Goal: Book appointment/travel/reservation

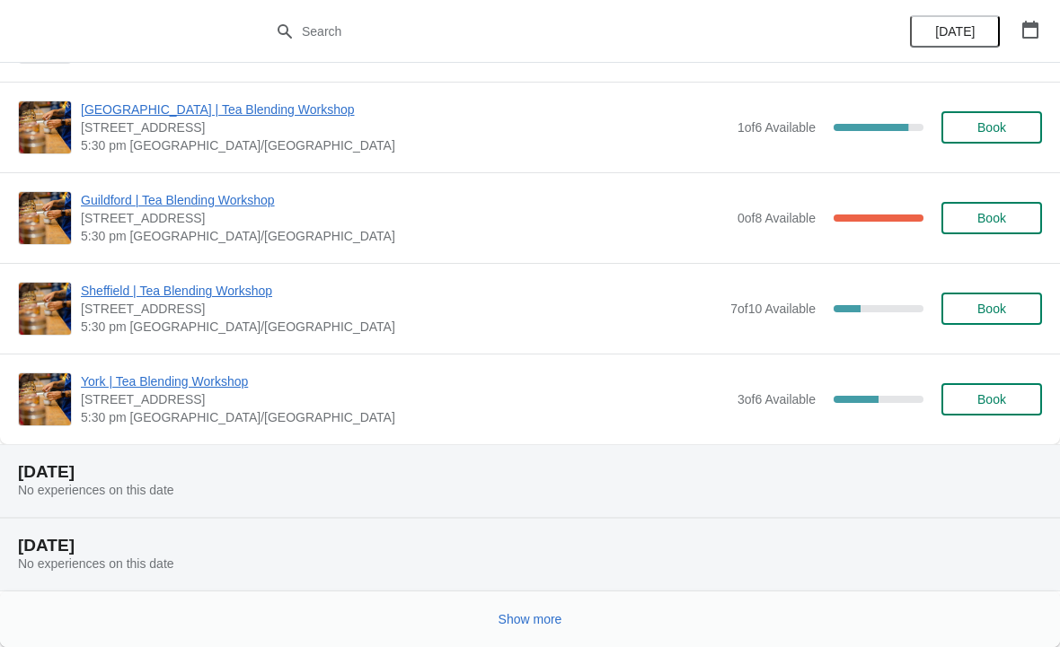
scroll to position [1756, 0]
click at [516, 619] on span "Show more" at bounding box center [530, 619] width 64 height 14
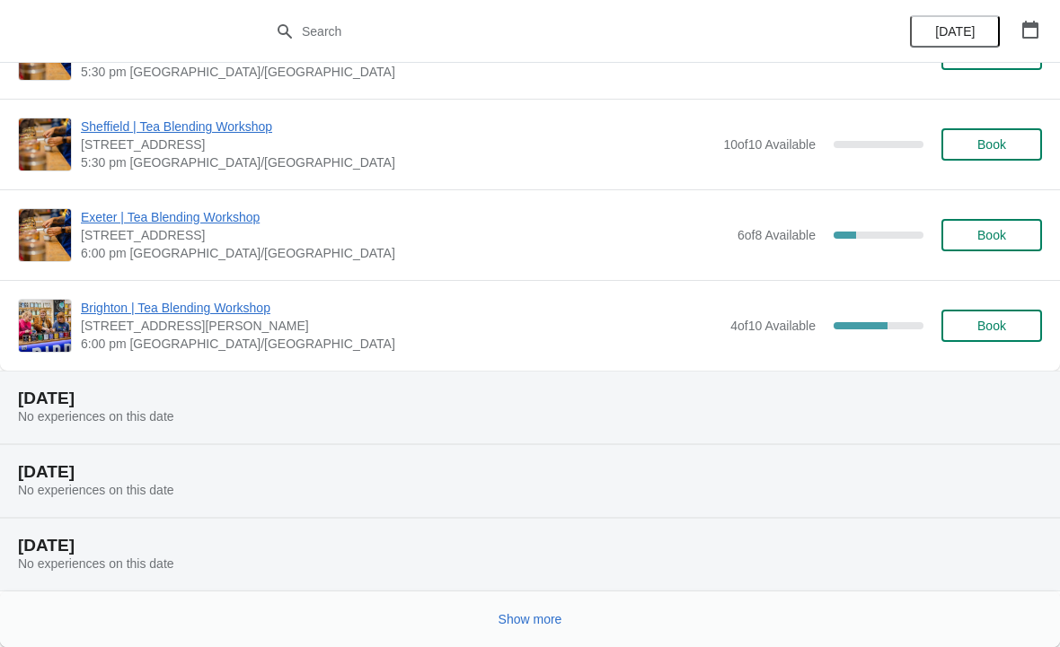
scroll to position [4102, 0]
click at [559, 624] on span "Show more" at bounding box center [530, 619] width 64 height 14
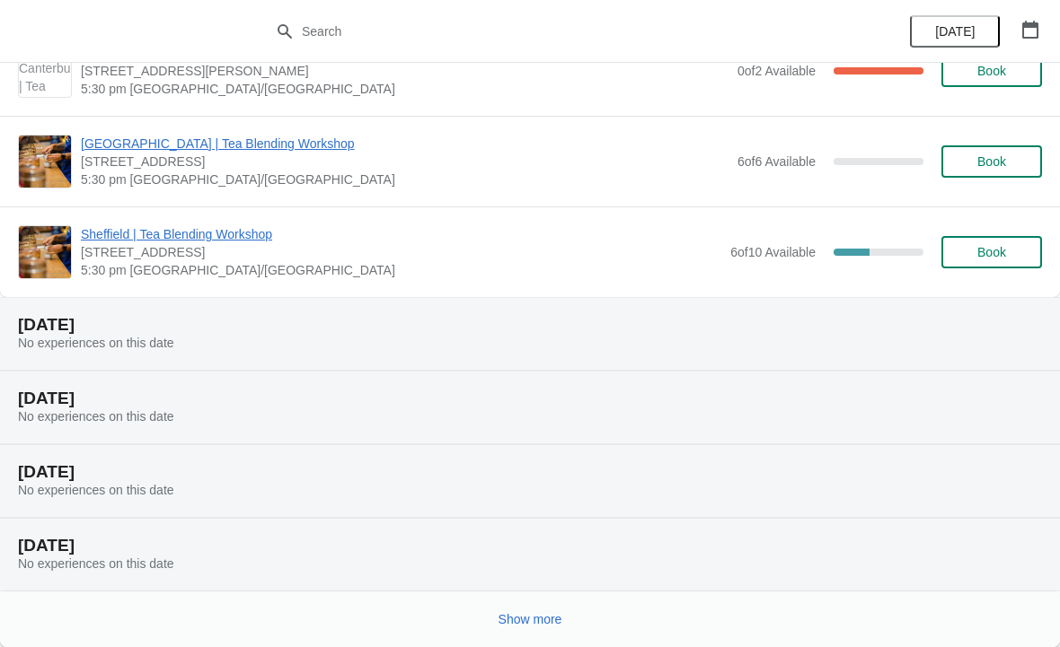
scroll to position [6358, 0]
click at [534, 625] on span "Show more" at bounding box center [530, 619] width 64 height 14
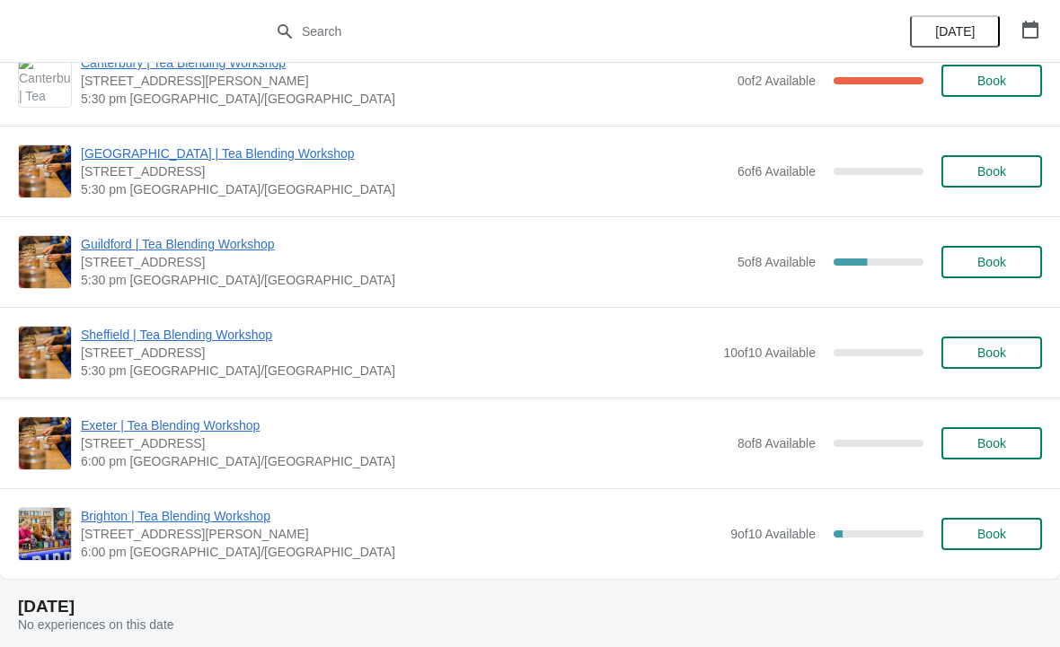
scroll to position [8306, 0]
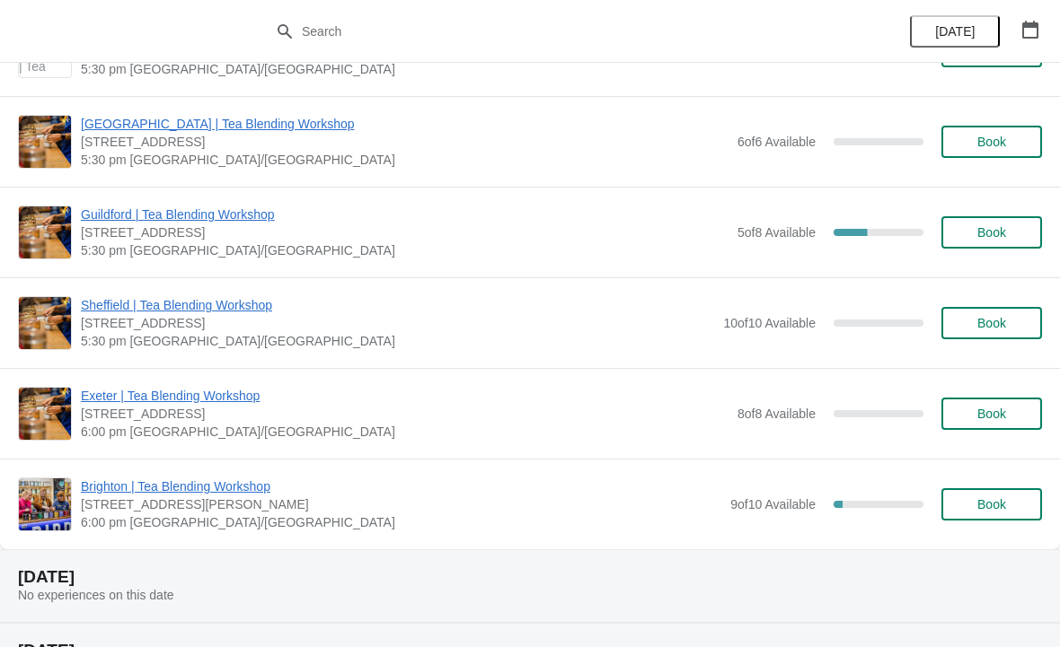
click at [989, 329] on span "Book" at bounding box center [991, 323] width 29 height 14
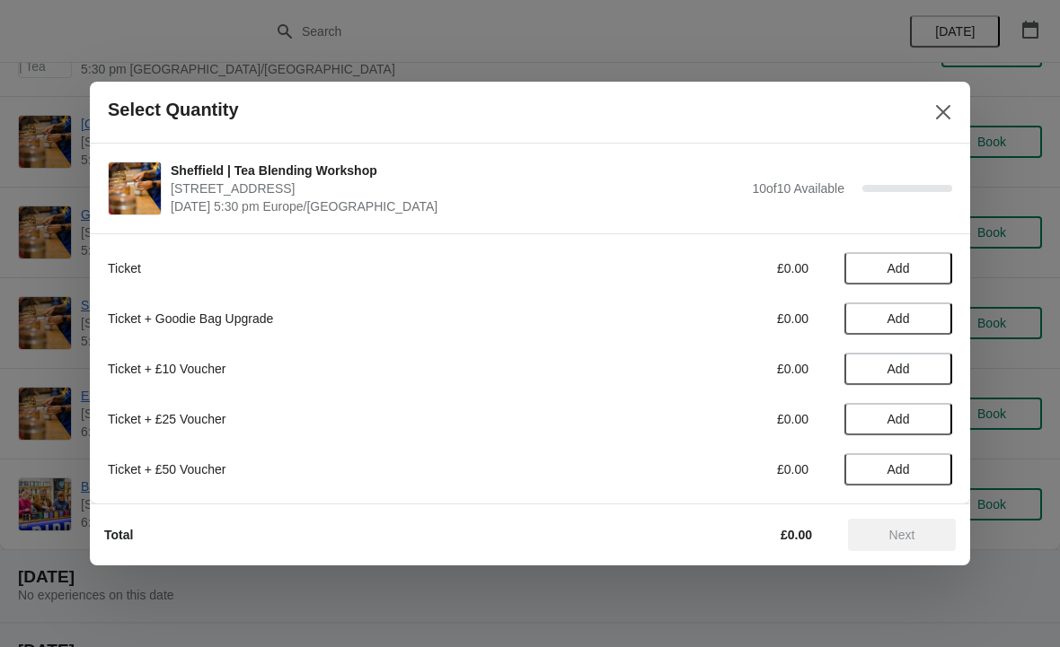
click at [911, 265] on span "Add" at bounding box center [897, 268] width 75 height 14
click at [924, 261] on icon at bounding box center [929, 269] width 19 height 19
click at [922, 533] on span "Next" at bounding box center [901, 535] width 79 height 14
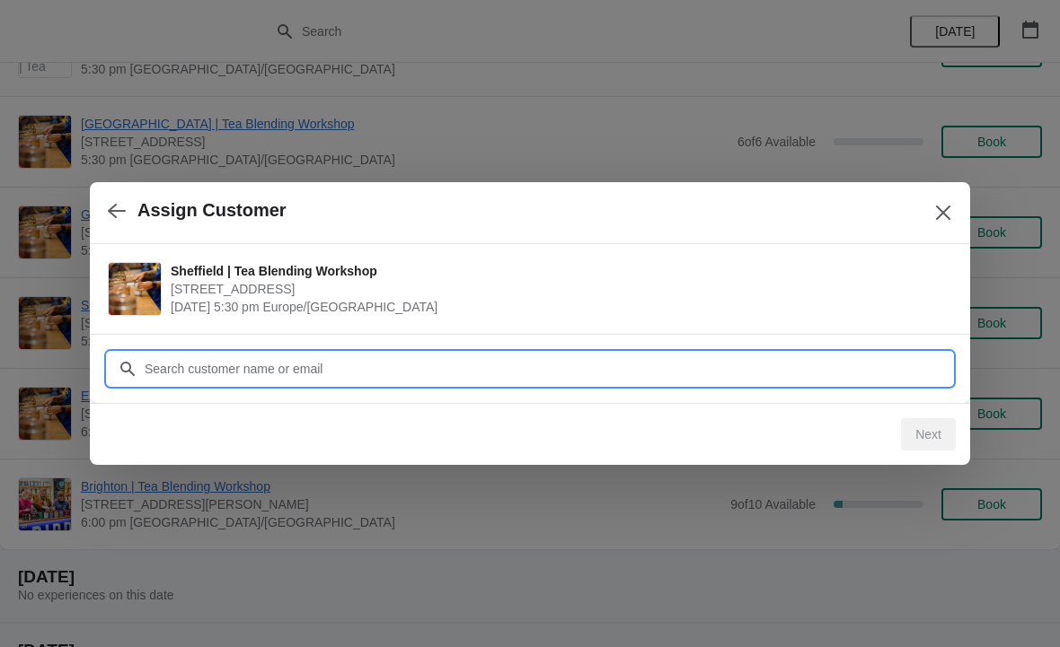
click at [603, 353] on input "Customer" at bounding box center [548, 369] width 808 height 32
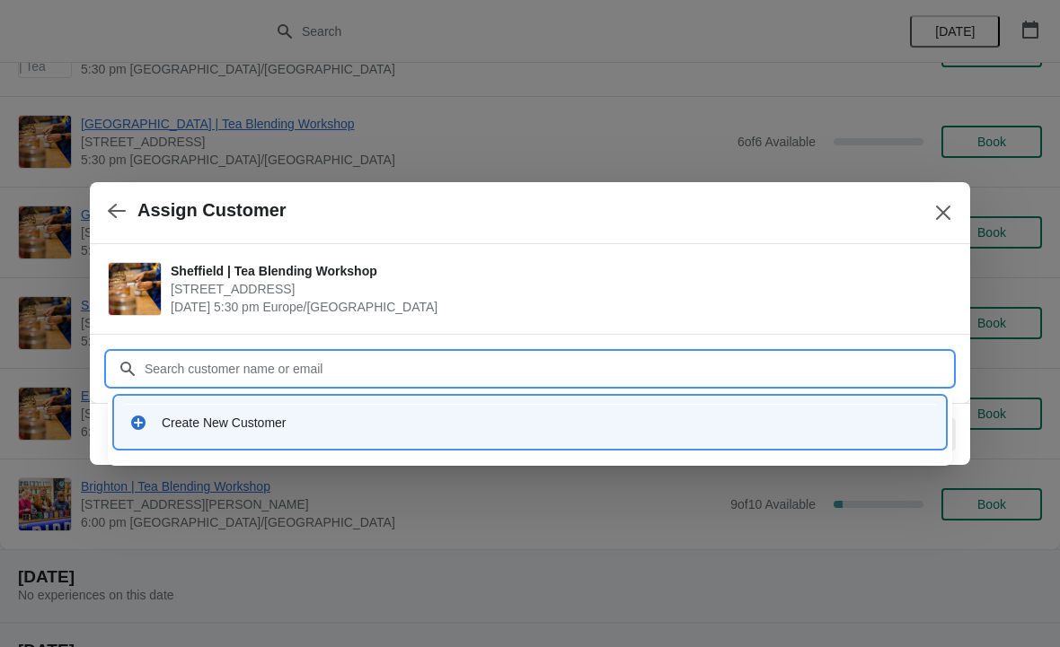
click at [238, 418] on div "Create New Customer" at bounding box center [546, 423] width 769 height 18
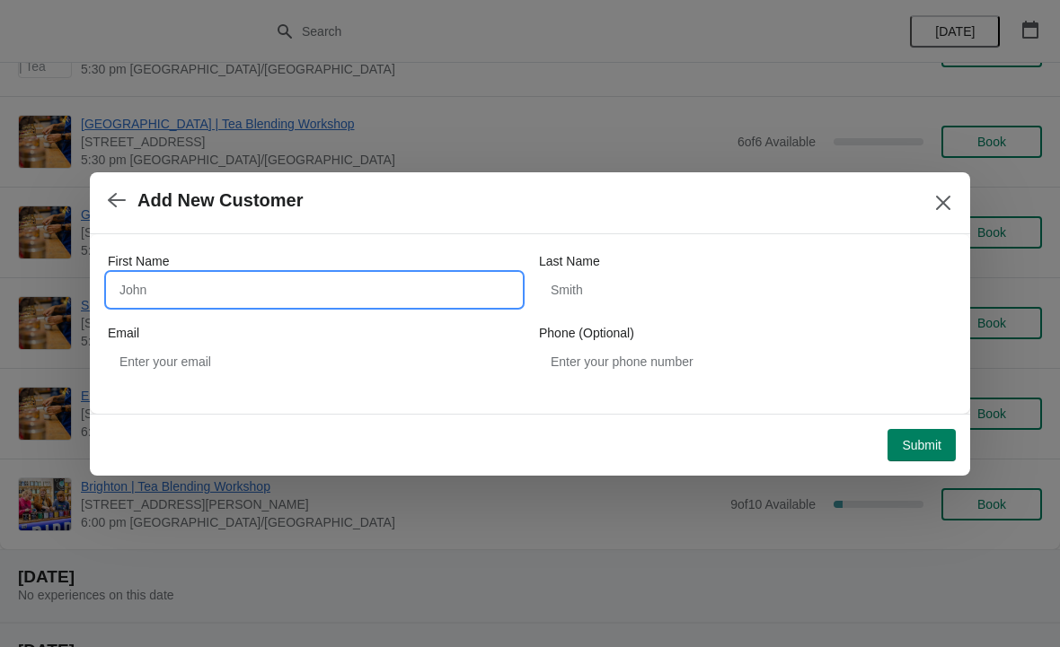
click at [361, 294] on input "First Name" at bounding box center [314, 290] width 413 height 32
type input "Juni"
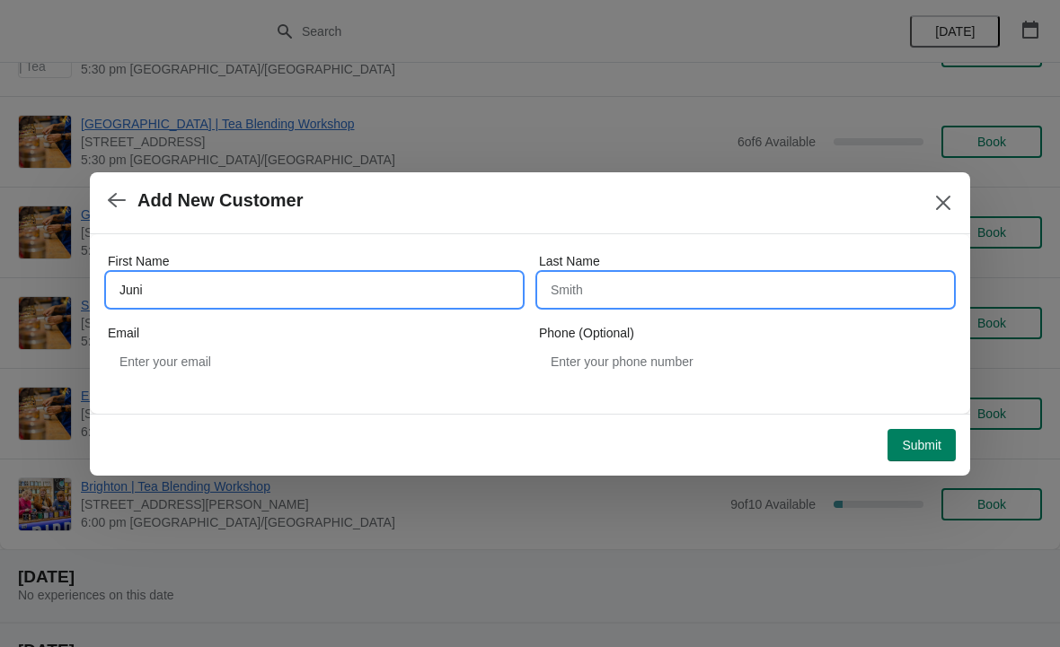
click at [629, 304] on input "Last Name" at bounding box center [745, 290] width 413 height 32
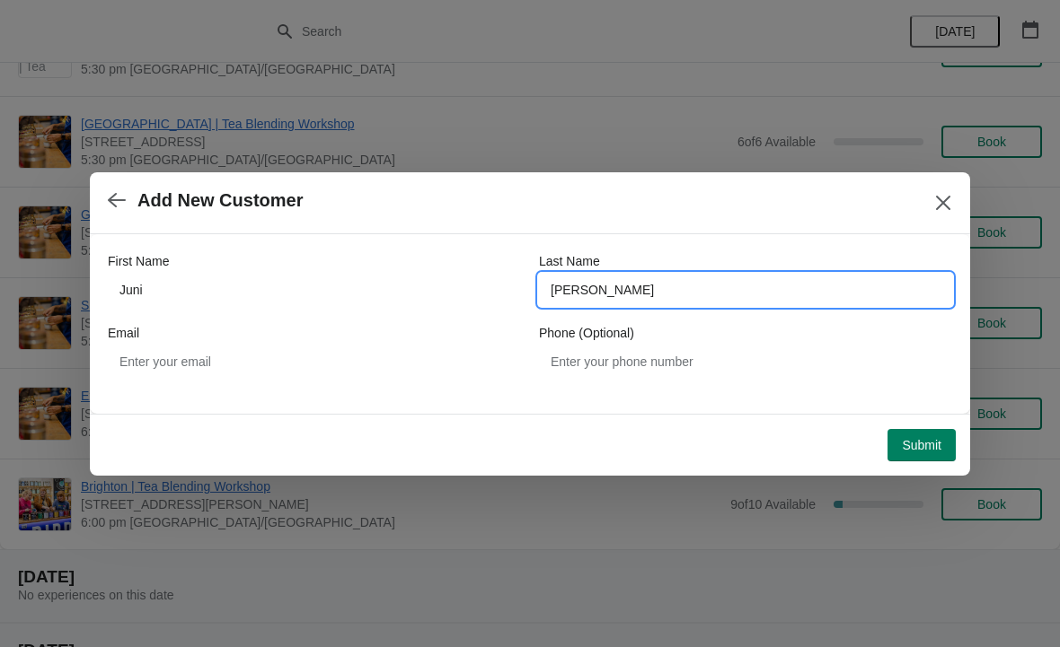
type input "Danilewicz"
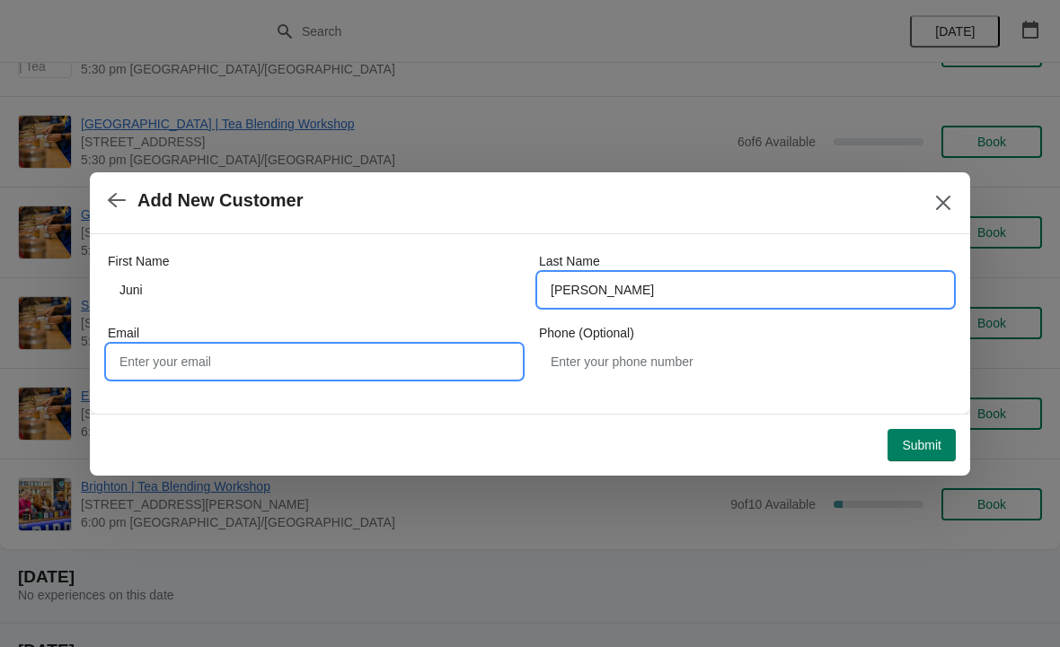
click at [370, 375] on input "Email" at bounding box center [314, 362] width 413 height 32
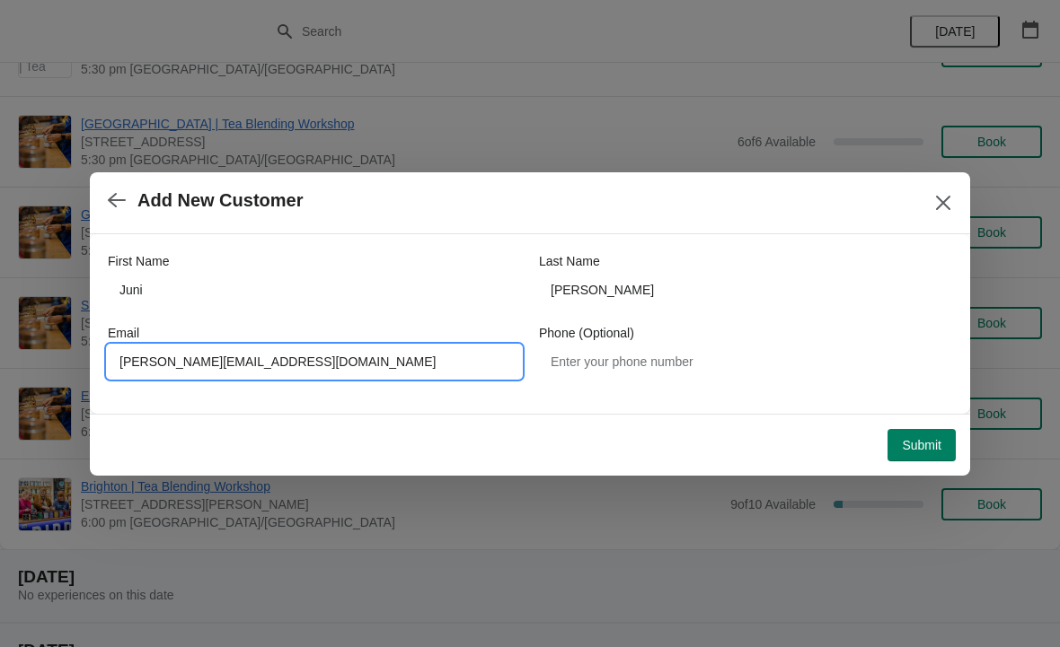
type input "Danilewicz.jedrzej@icloud.com"
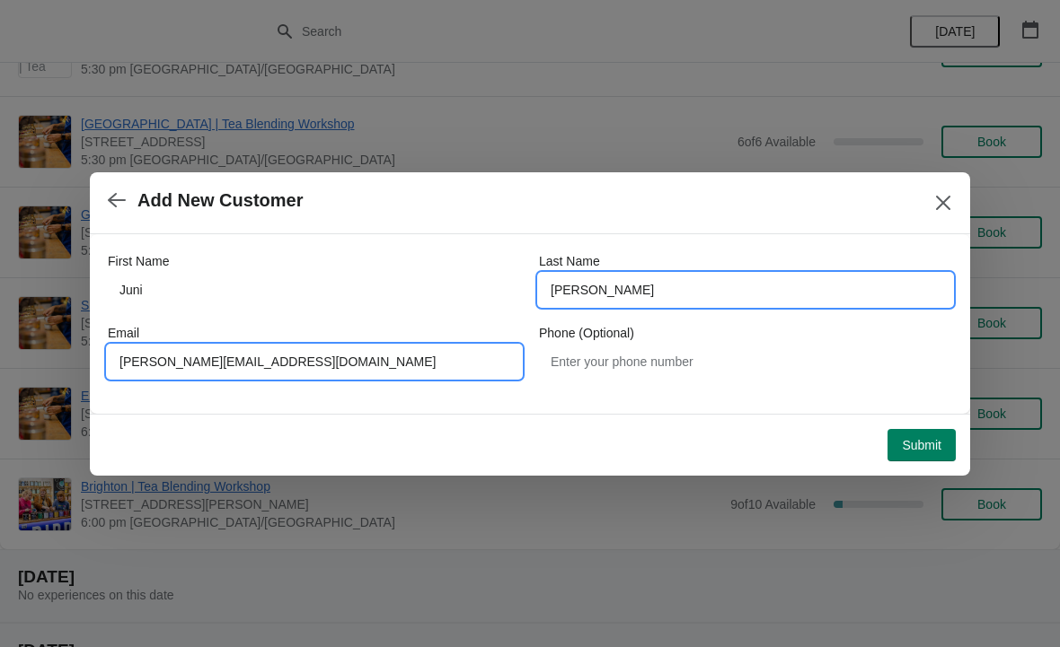
click at [679, 286] on input "Danilewicz" at bounding box center [745, 290] width 413 height 32
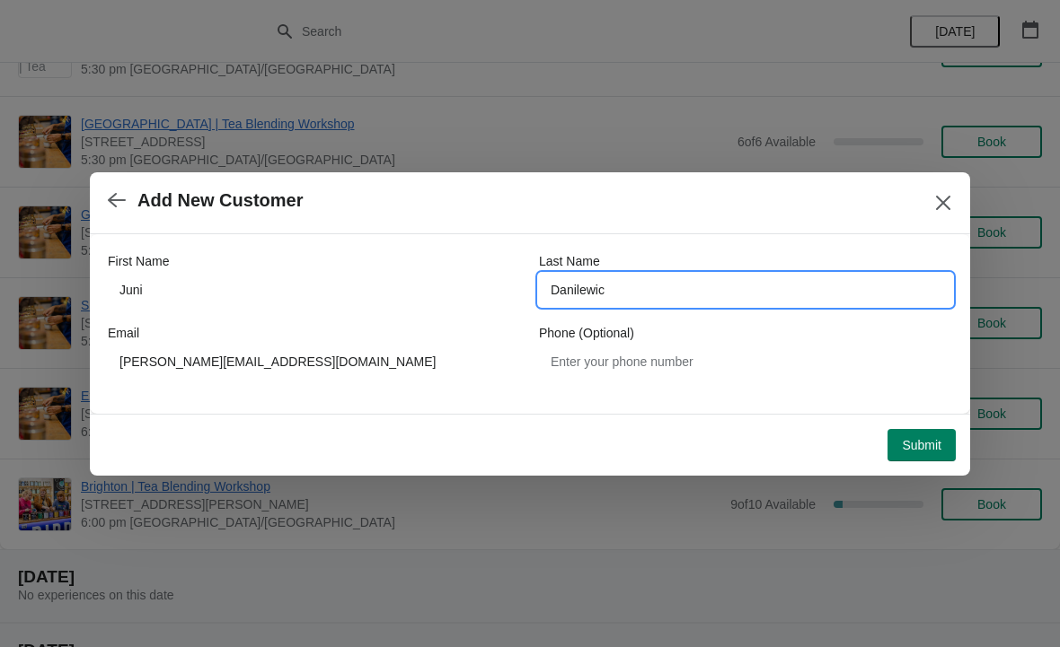
type input "Danilewicz"
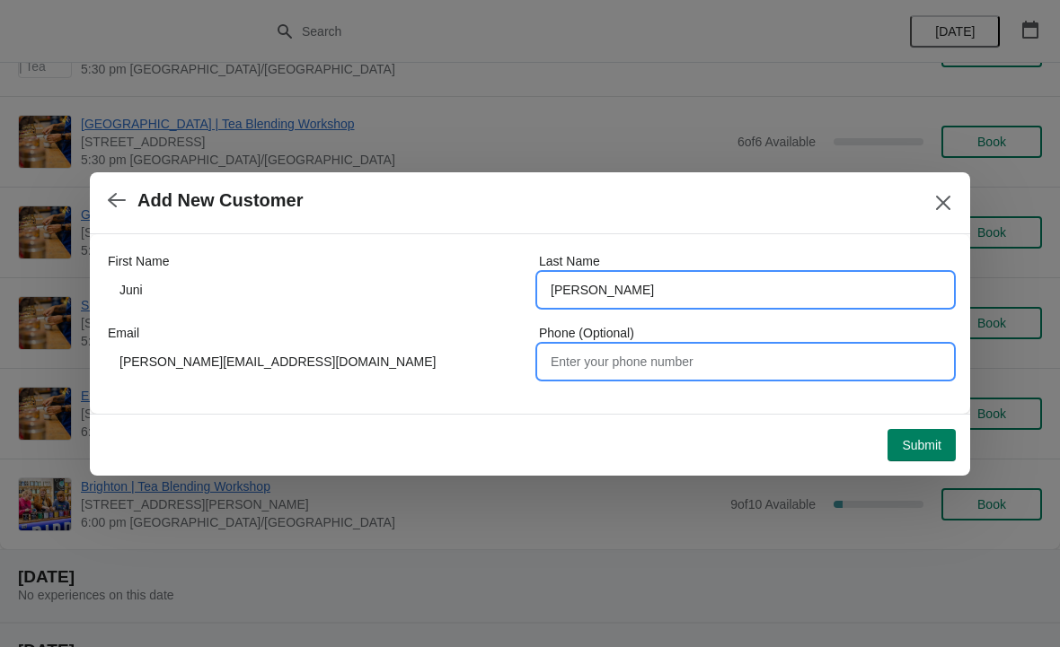
click at [711, 358] on input "Phone (Optional)" at bounding box center [745, 362] width 413 height 32
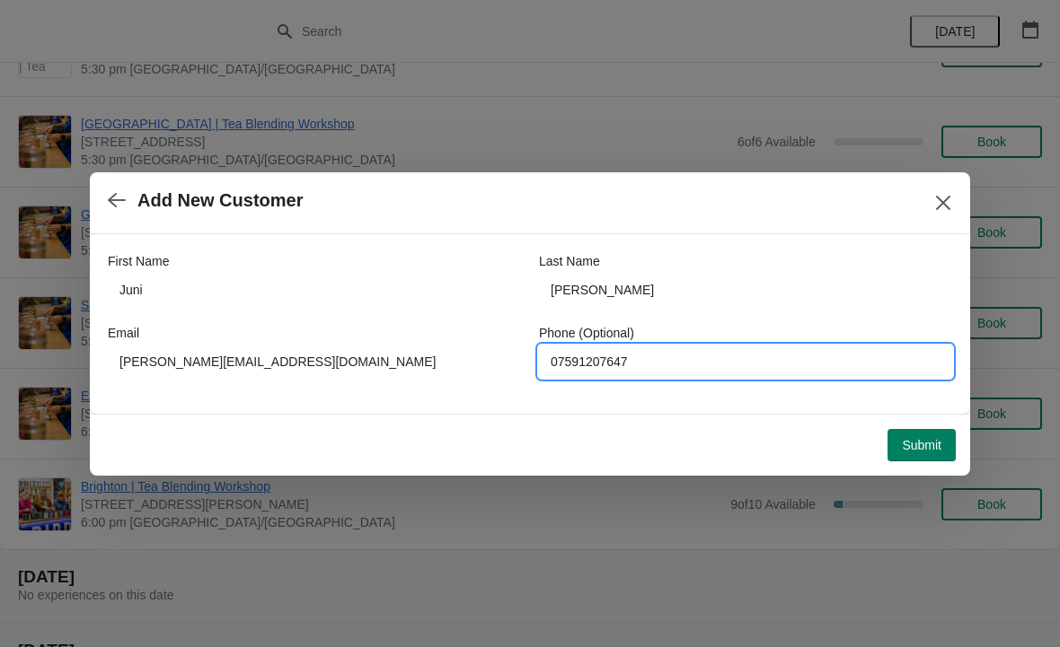
type input "07591207647"
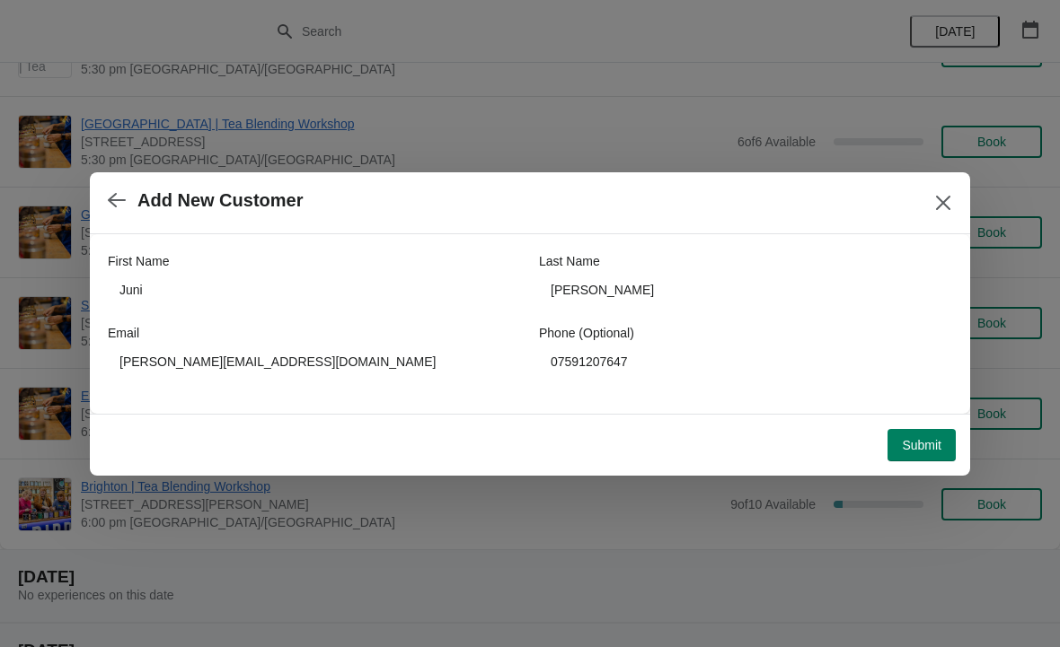
click at [933, 438] on span "Submit" at bounding box center [922, 445] width 40 height 14
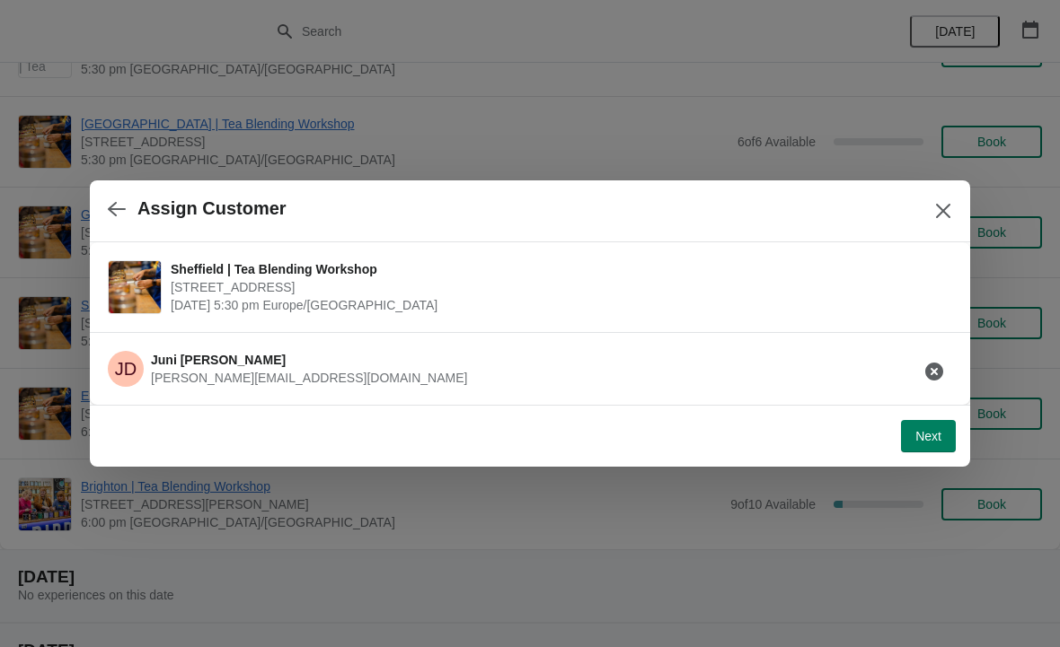
click at [941, 429] on button "Next" at bounding box center [928, 436] width 55 height 32
select select "No"
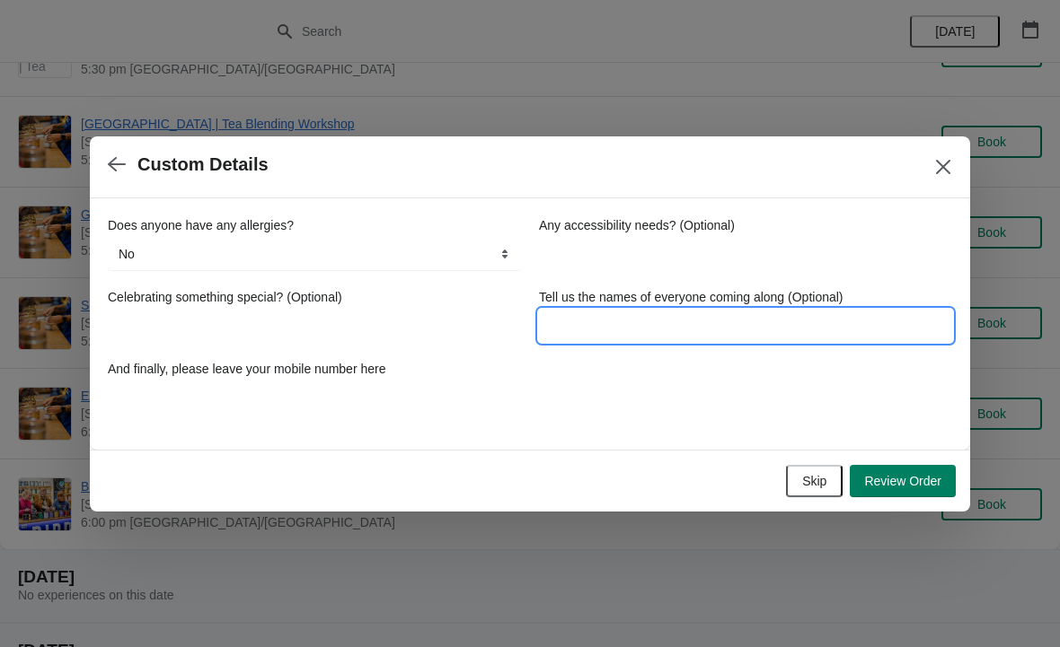
click at [683, 314] on input "Tell us the names of everyone coming along (Optional)" at bounding box center [745, 326] width 413 height 32
type input "Juni, Zen"
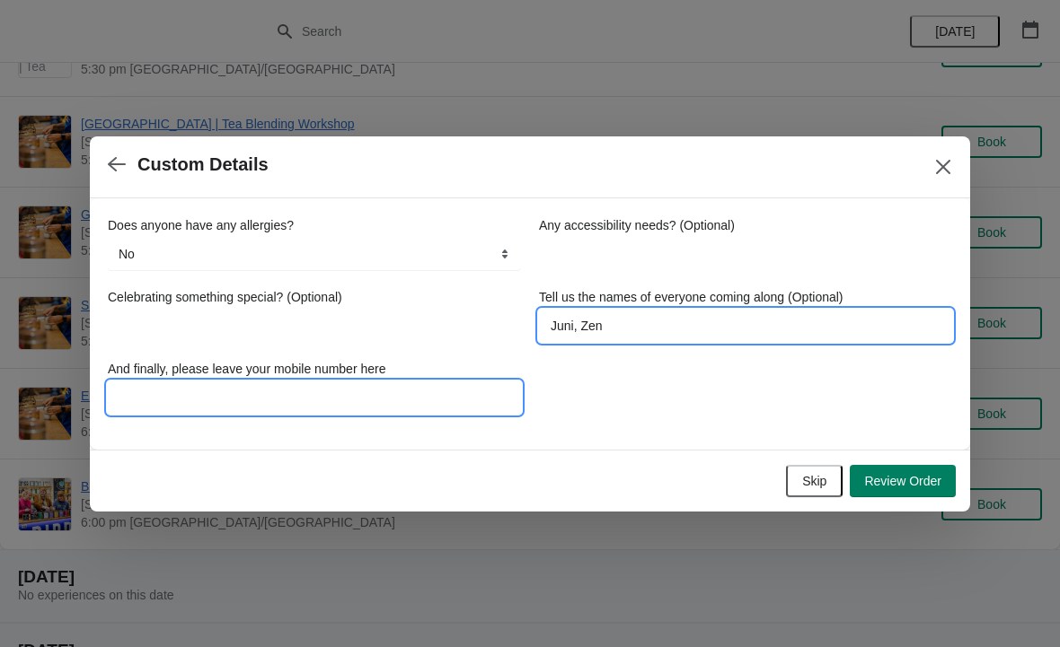
click at [293, 401] on input "And finally, please leave your mobile number here" at bounding box center [314, 398] width 413 height 32
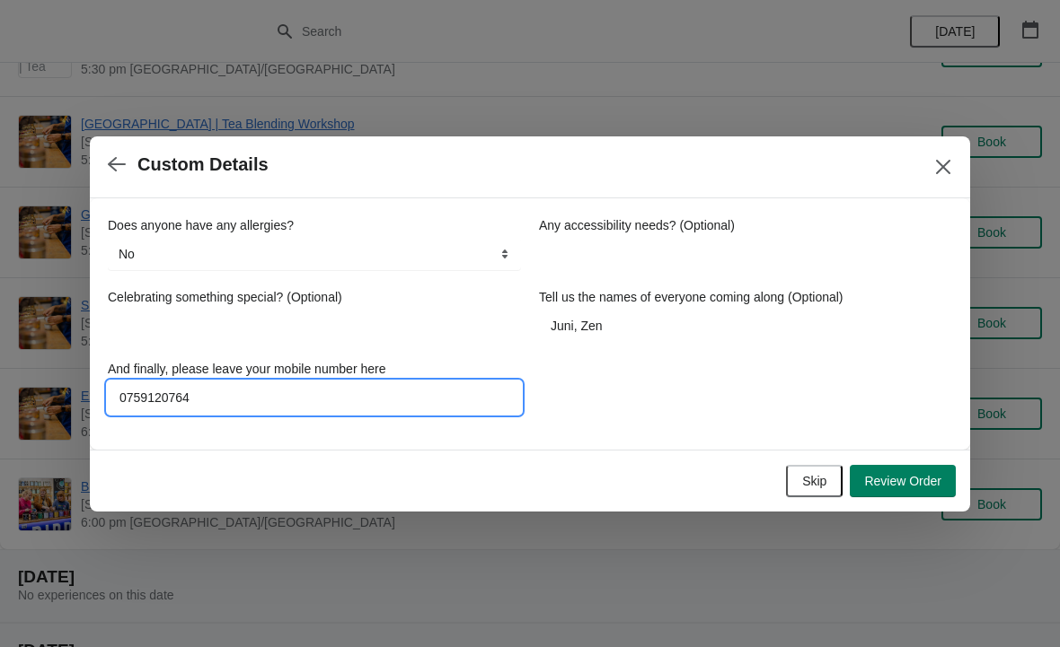
type input "07591207647"
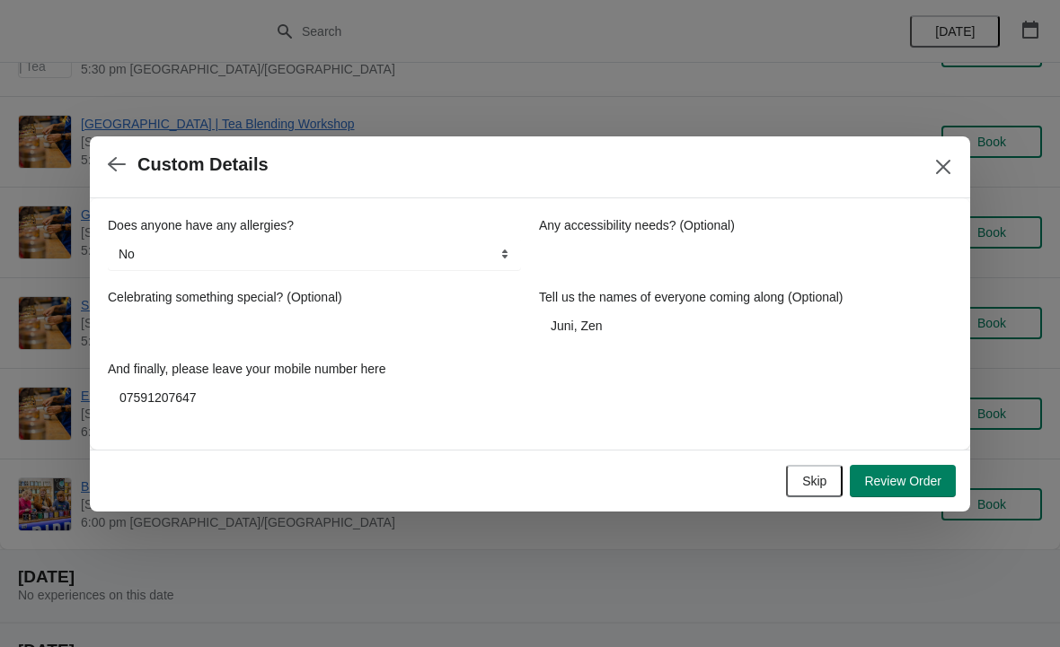
click at [920, 487] on span "Review Order" at bounding box center [902, 481] width 77 height 14
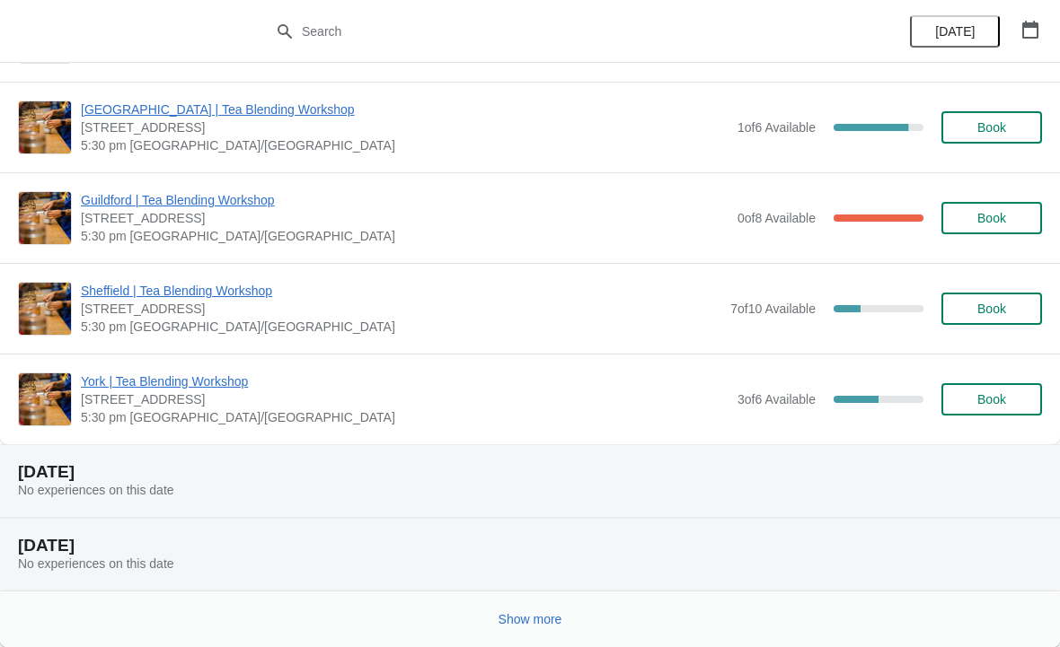
scroll to position [1756, 0]
click at [542, 610] on button "Show more" at bounding box center [530, 619] width 78 height 32
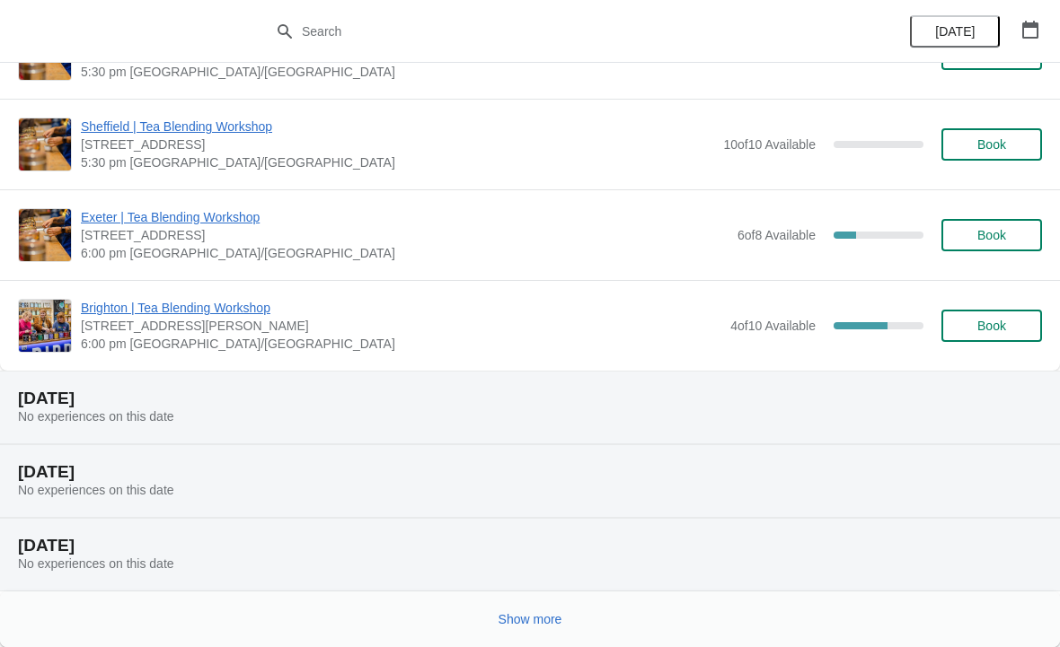
scroll to position [4102, 0]
click at [547, 619] on span "Show more" at bounding box center [530, 619] width 64 height 14
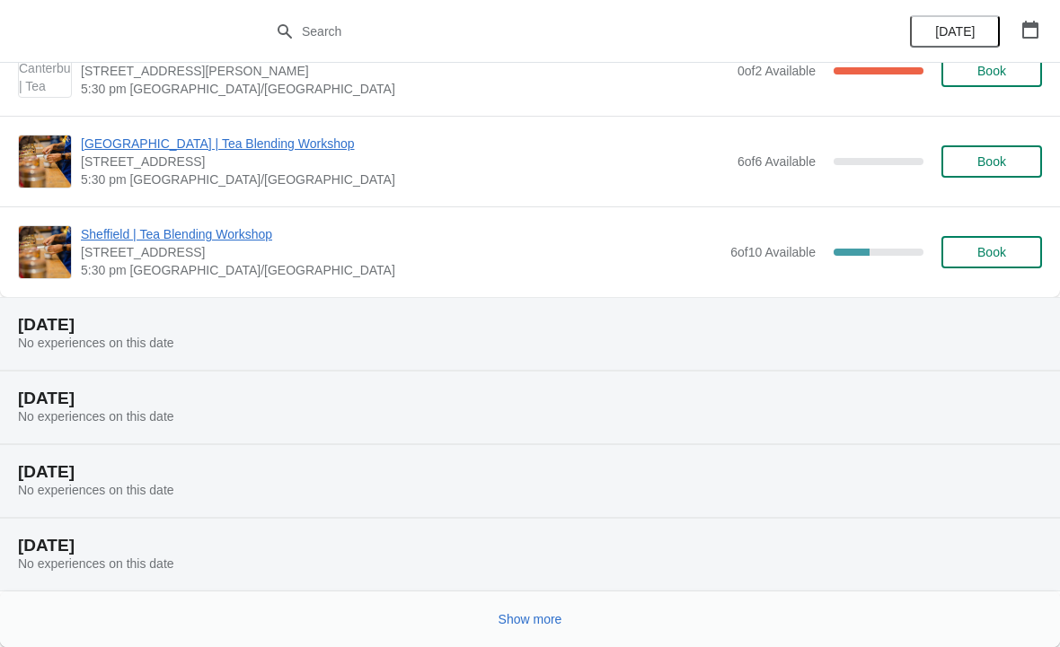
scroll to position [6358, 0]
click at [535, 620] on span "Show more" at bounding box center [530, 619] width 64 height 14
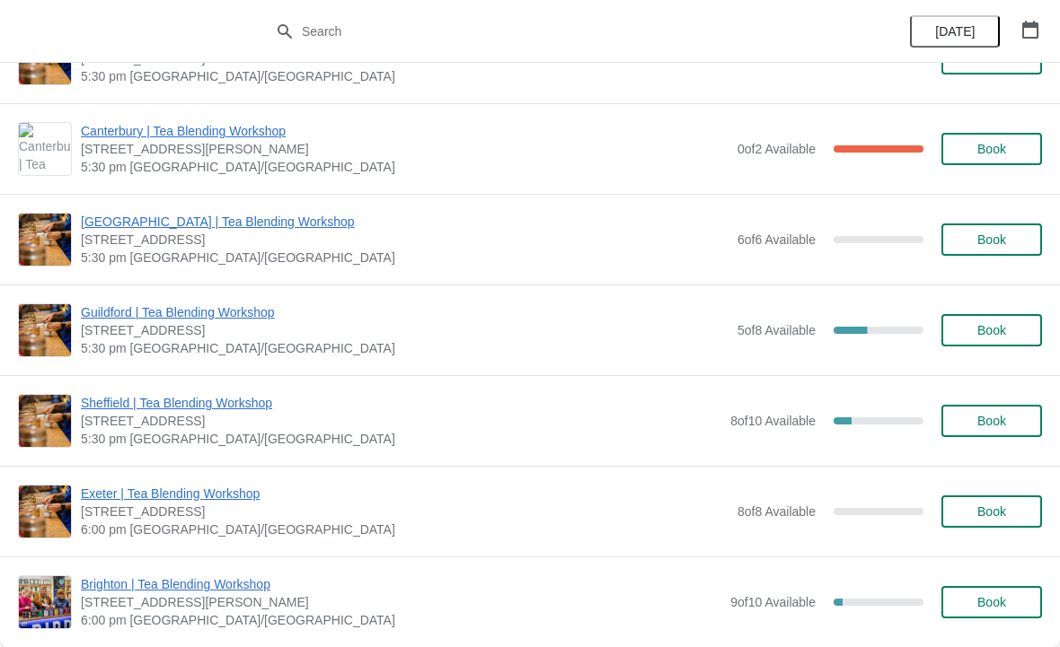
scroll to position [8203, 0]
